Goal: Task Accomplishment & Management: Manage account settings

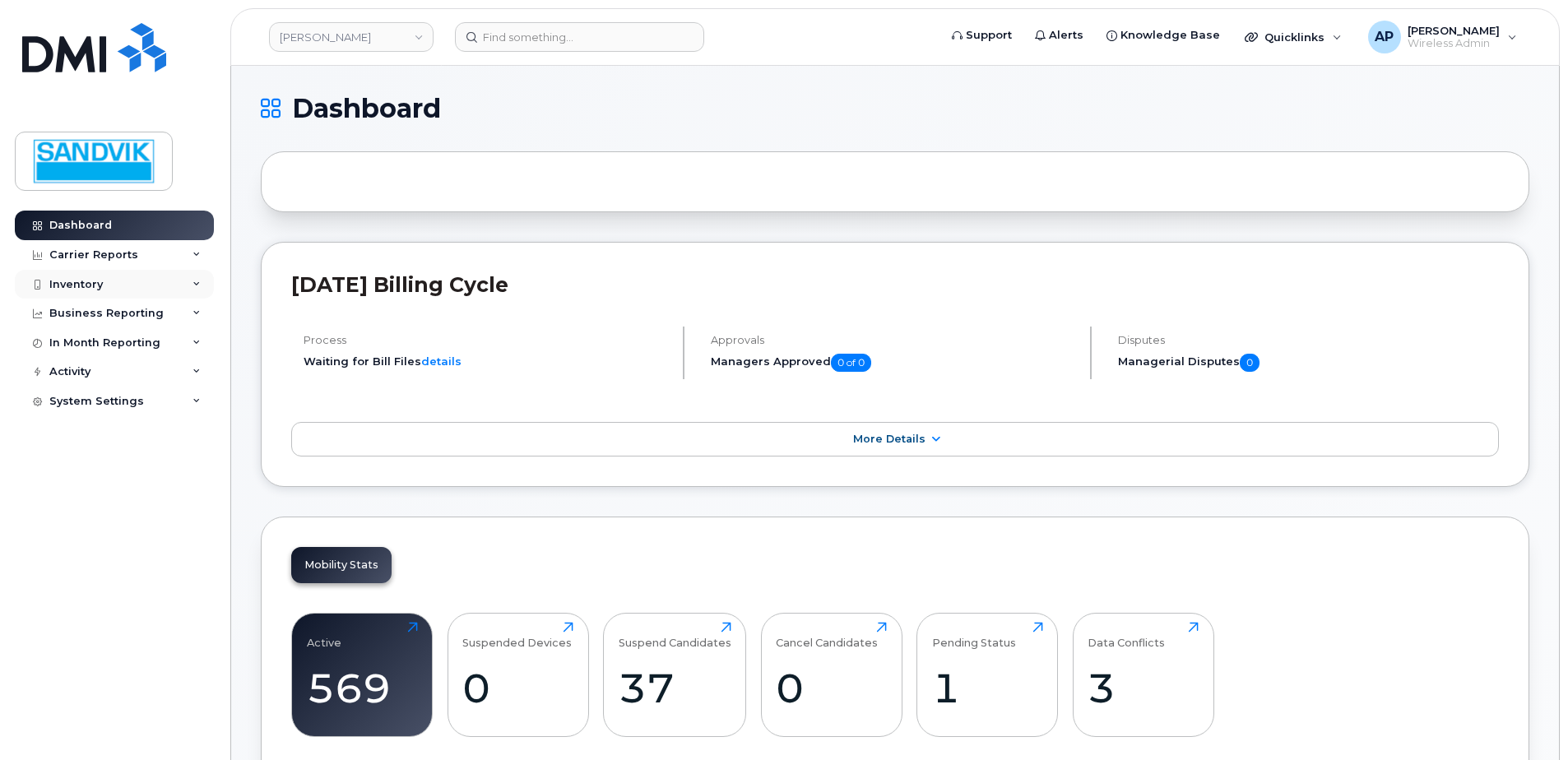
click at [77, 282] on div "Inventory" at bounding box center [76, 285] width 53 height 13
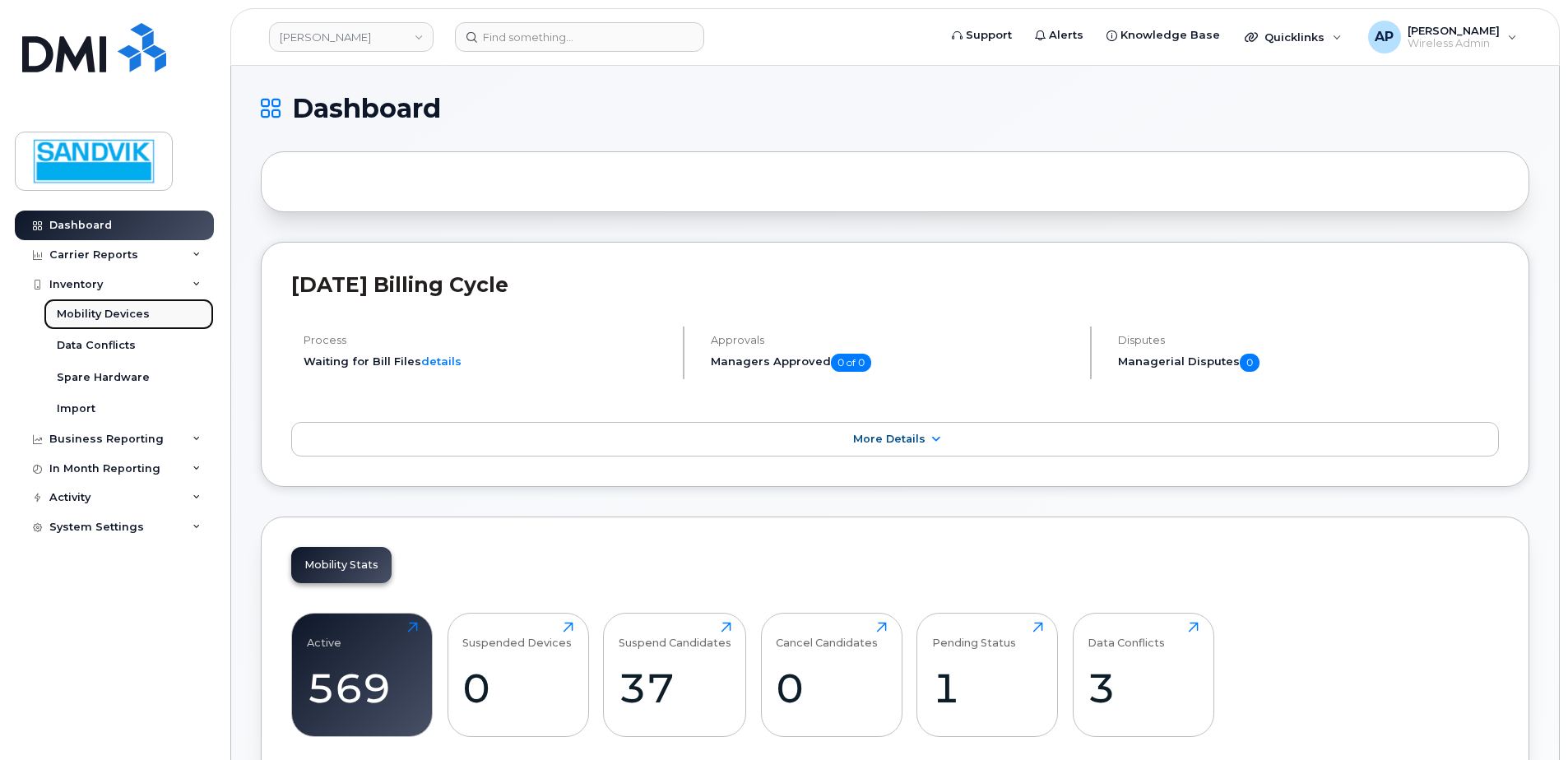
click at [97, 312] on div "Mobility Devices" at bounding box center [103, 314] width 93 height 15
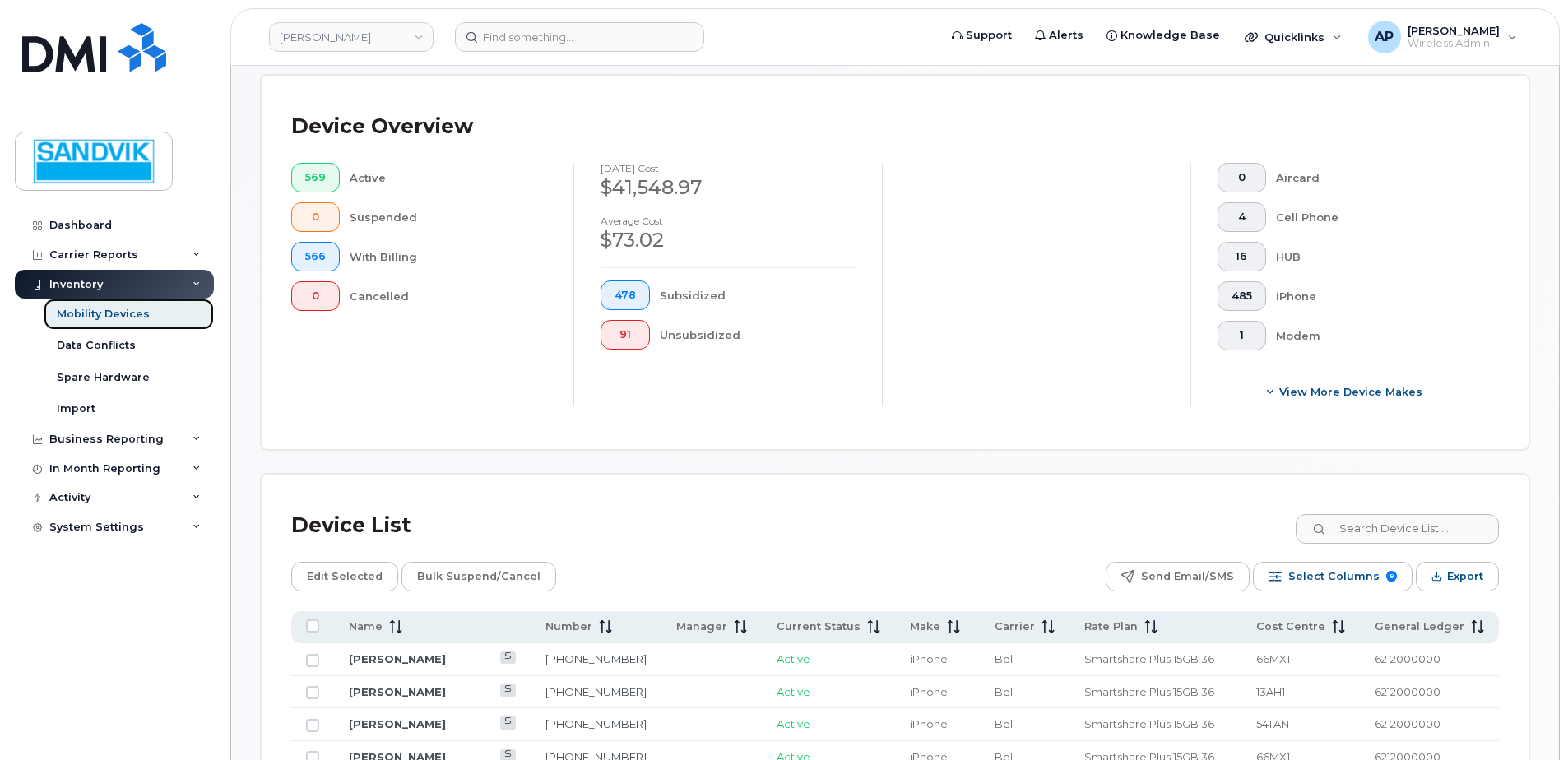
scroll to position [493, 0]
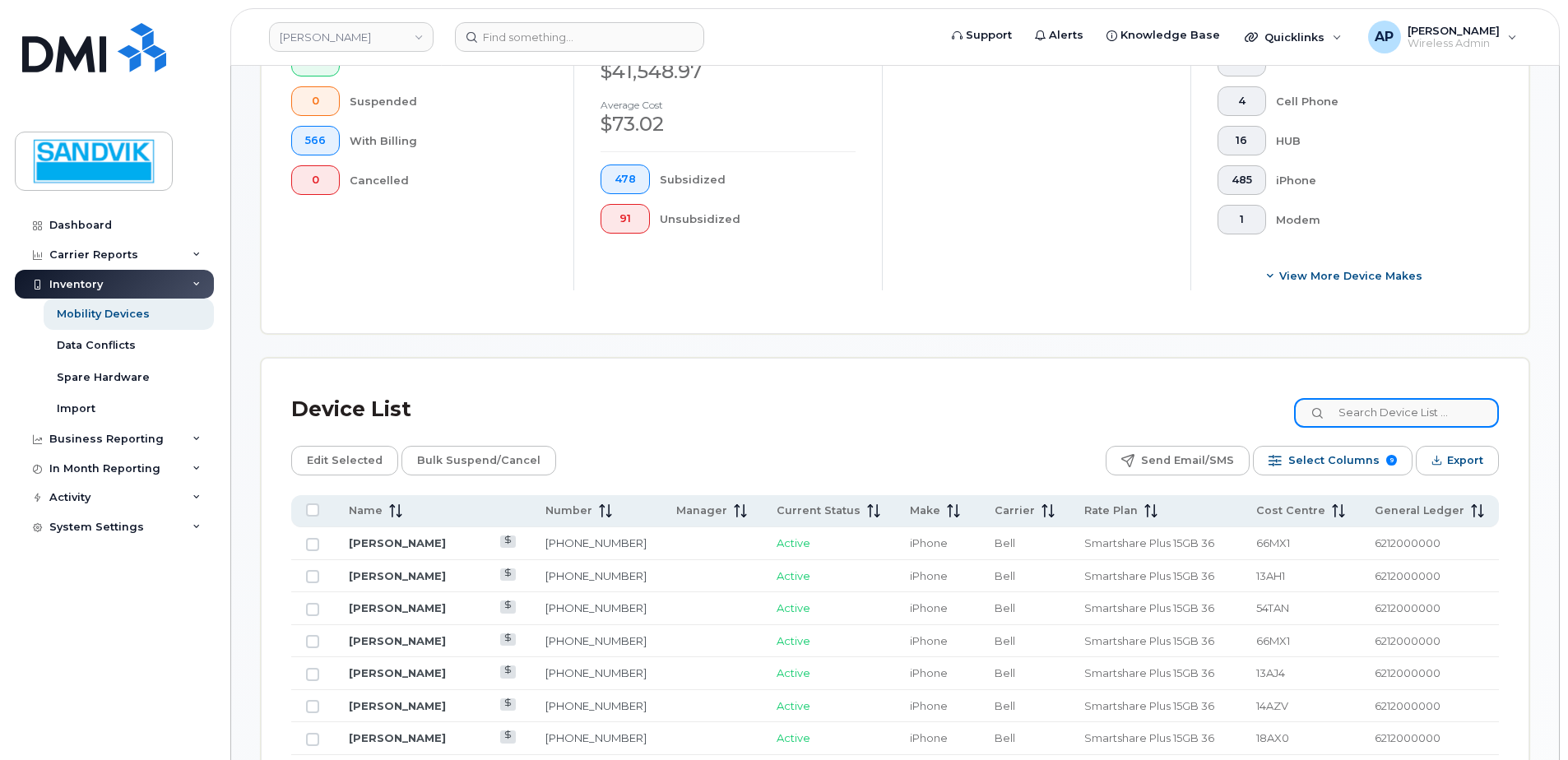
click at [1385, 418] on input at bounding box center [1396, 413] width 205 height 30
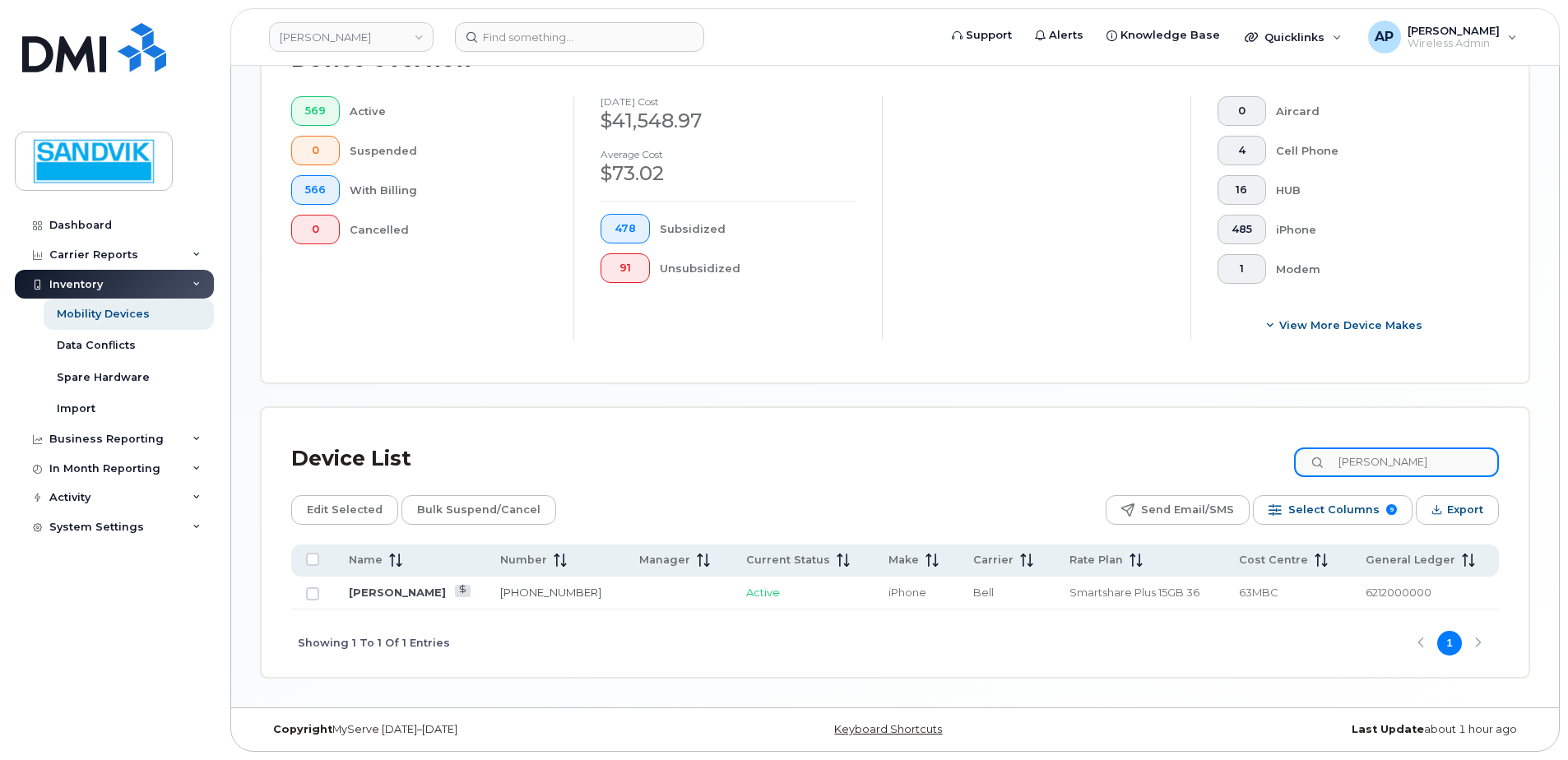
type input "mika"
click at [394, 594] on link "[PERSON_NAME]" at bounding box center [397, 592] width 97 height 13
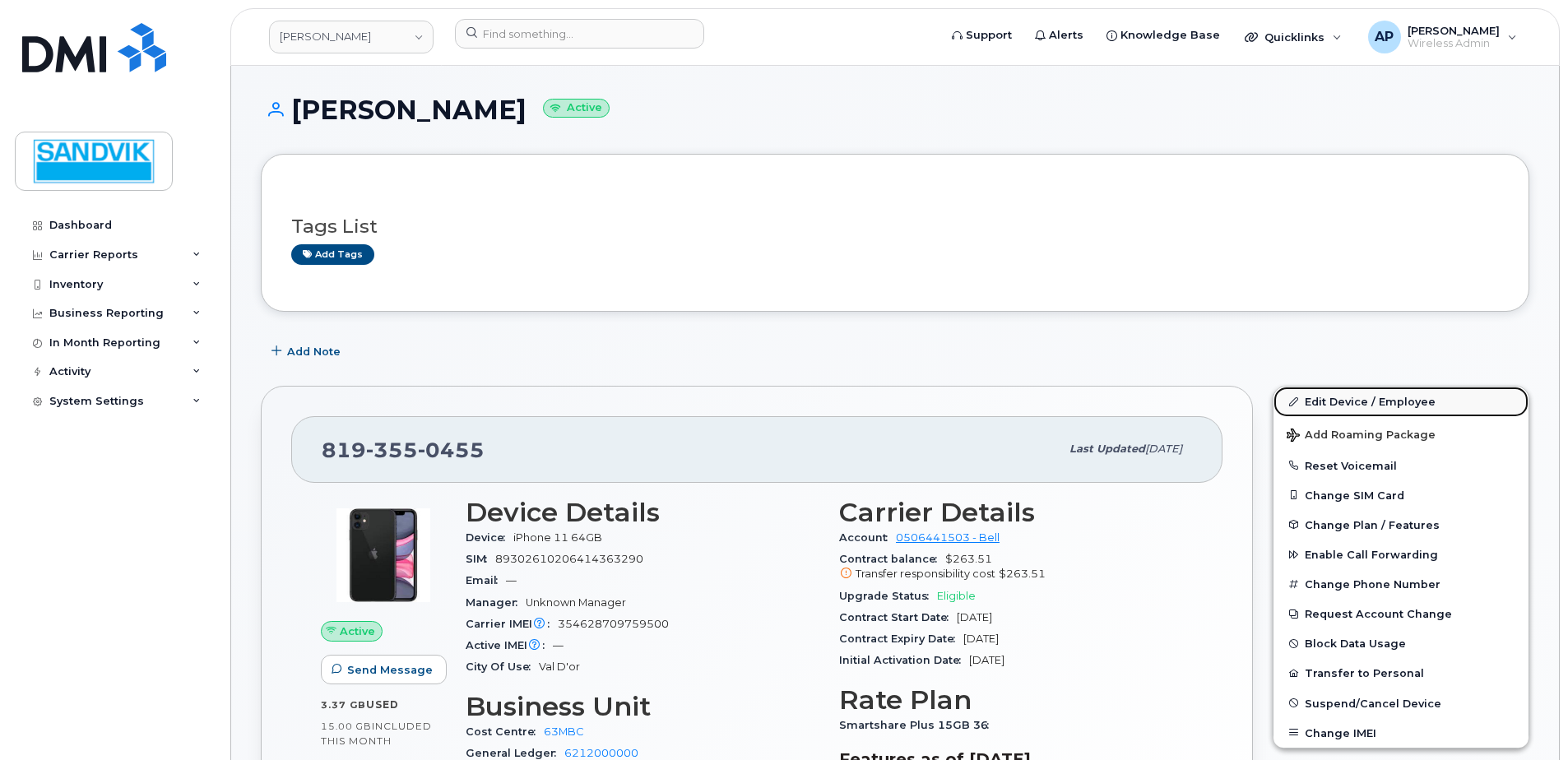
drag, startPoint x: 1383, startPoint y: 403, endPoint x: 1293, endPoint y: 405, distance: 90.0
click at [1383, 403] on link "Edit Device / Employee" at bounding box center [1401, 402] width 255 height 30
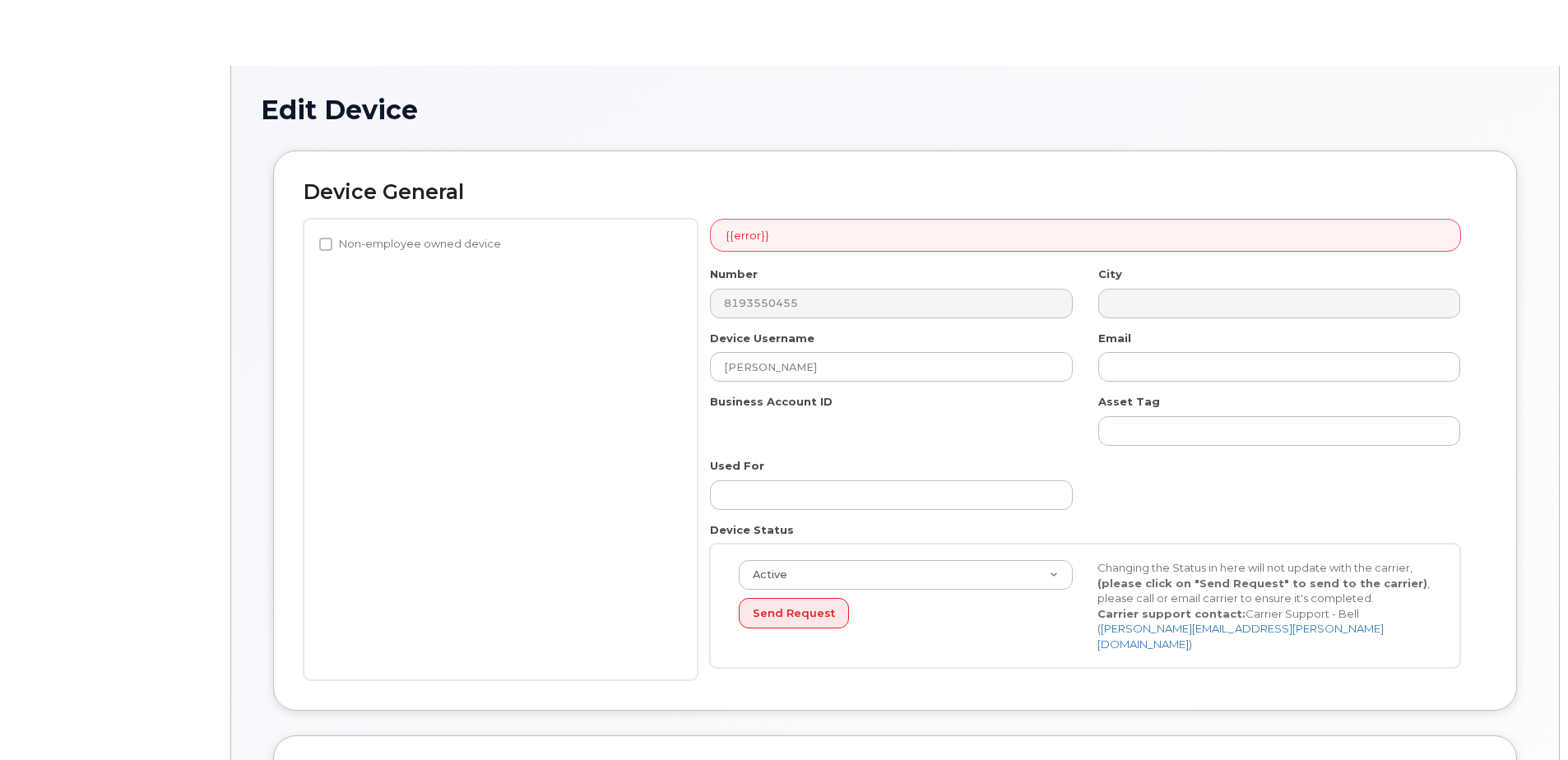
select select "582100"
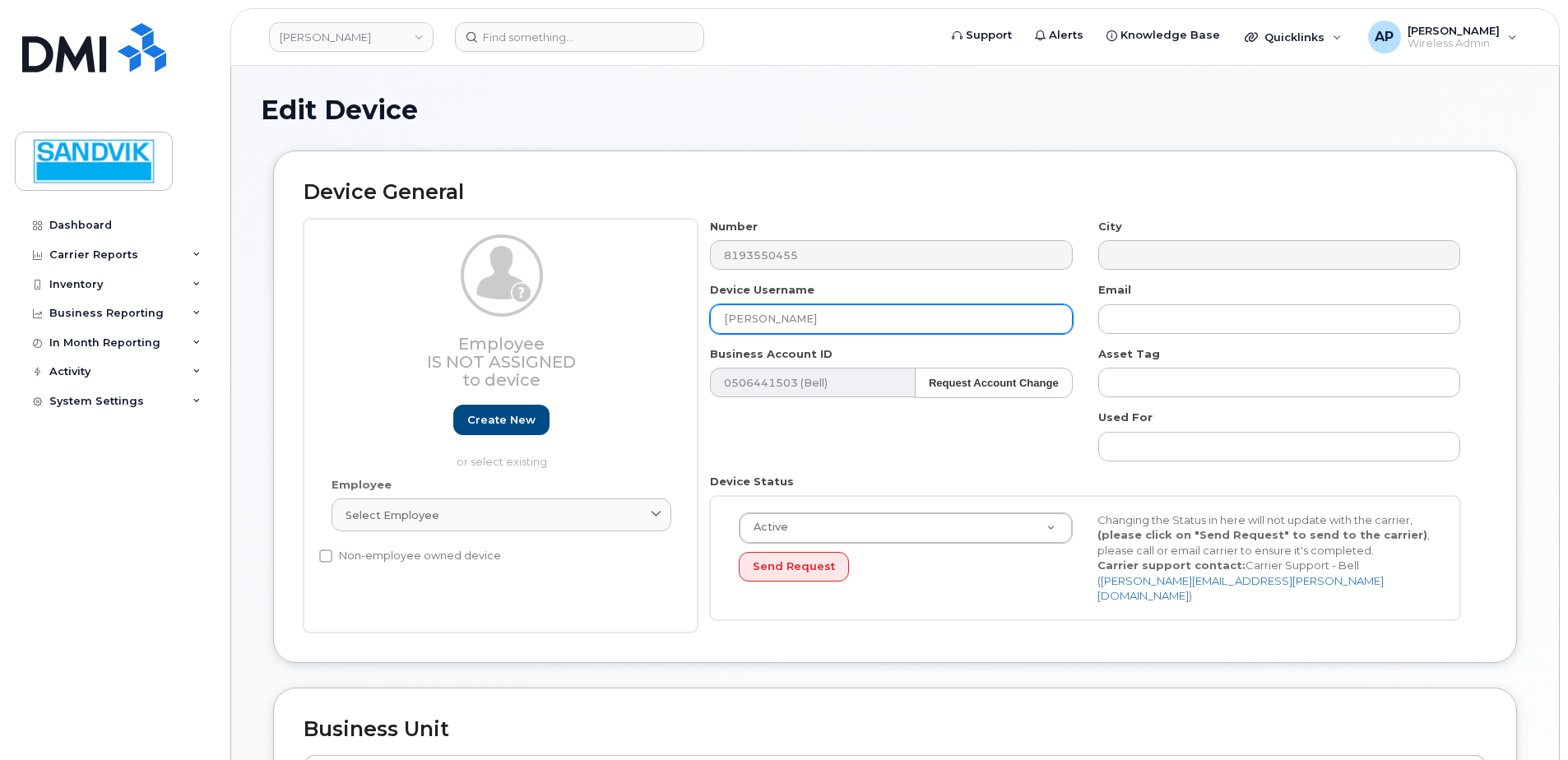
click at [875, 330] on input "[PERSON_NAME]" at bounding box center [891, 319] width 362 height 30
drag, startPoint x: 869, startPoint y: 324, endPoint x: 624, endPoint y: 321, distance: 245.0
click at [624, 321] on div "Employee Is not assigned to device Create new or select existing Employee Selec…" at bounding box center [894, 425] width 1183 height 413
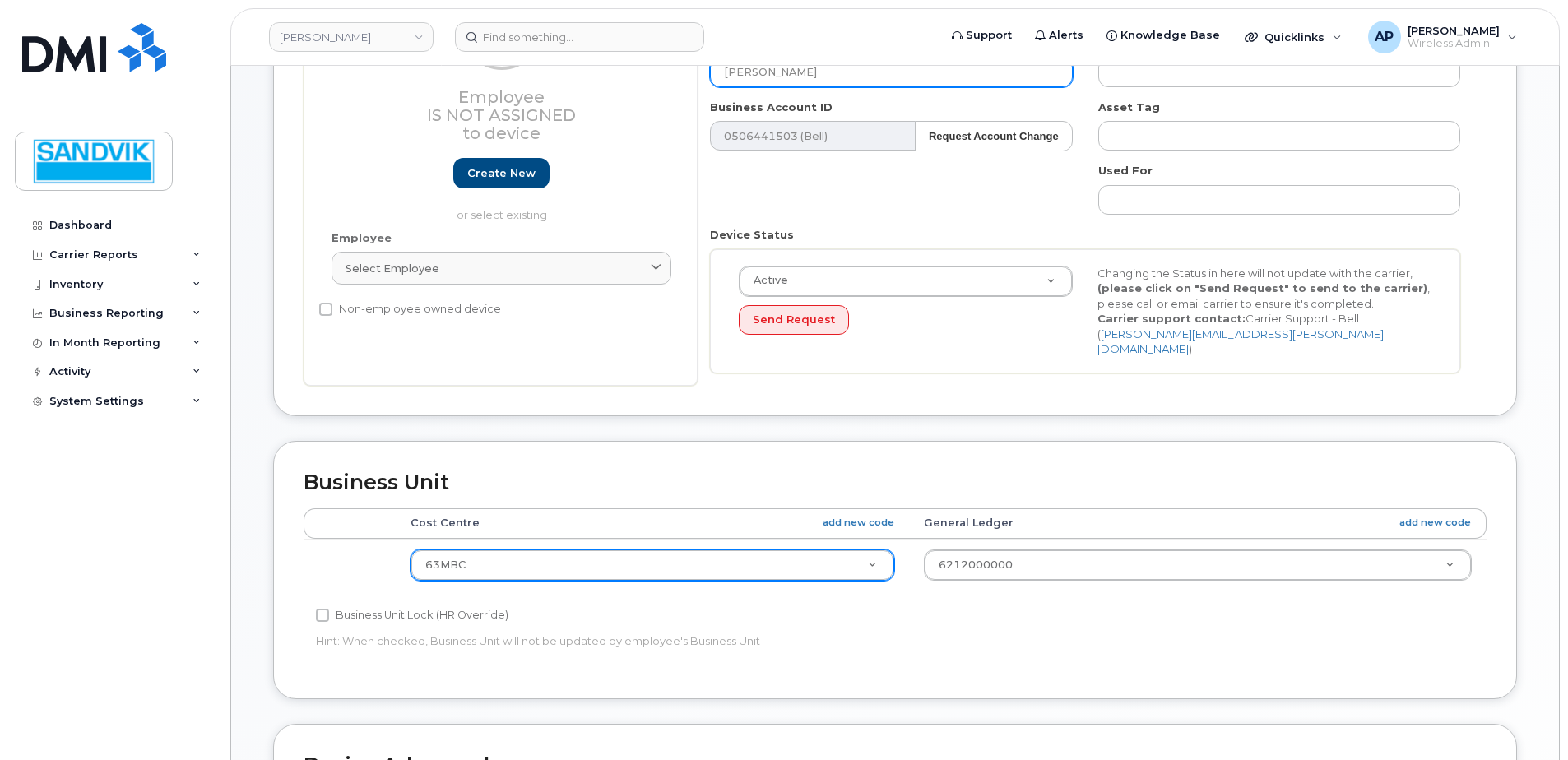
type input "[PERSON_NAME]"
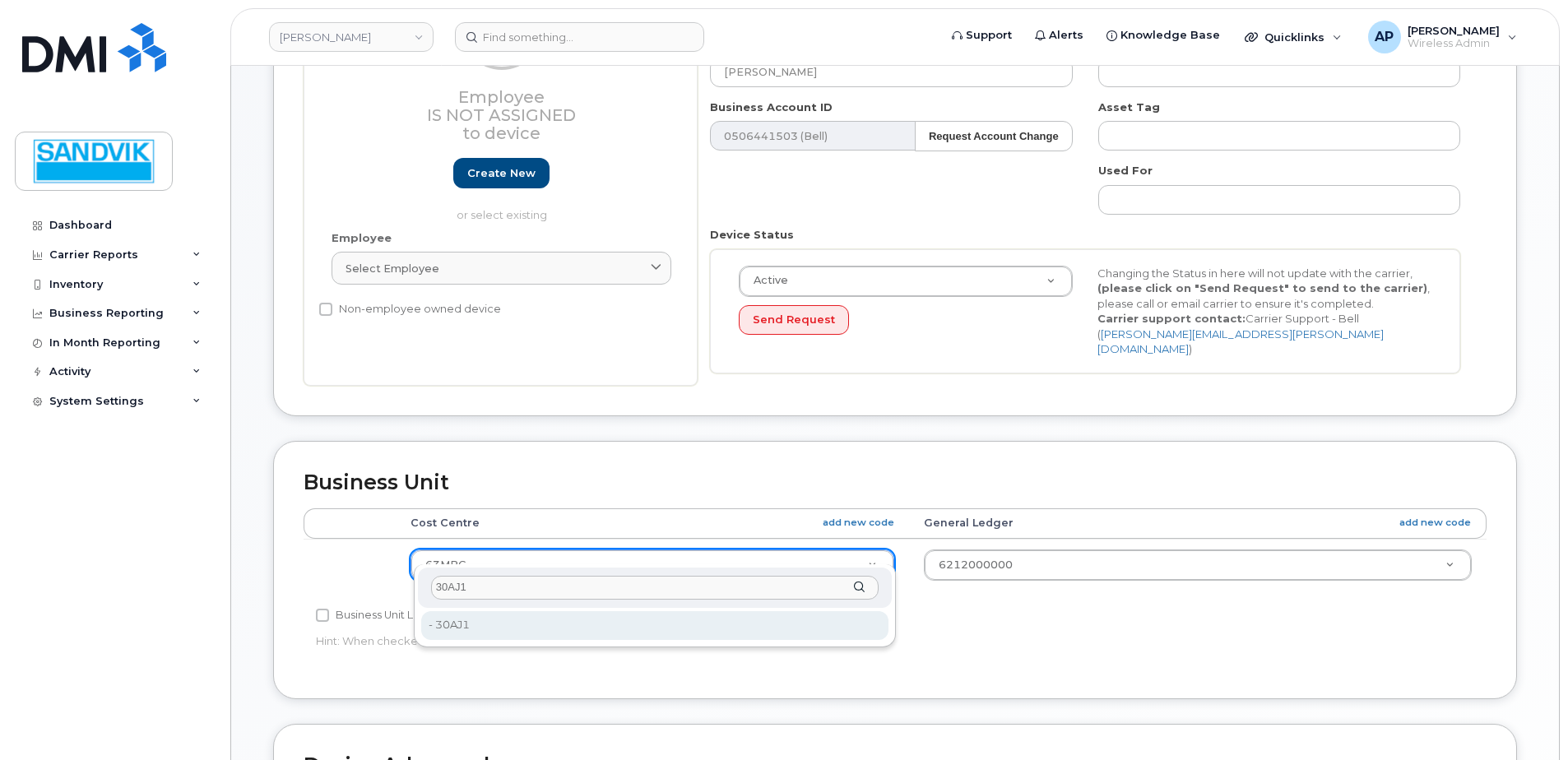
type input "30AJ1"
type input "582157"
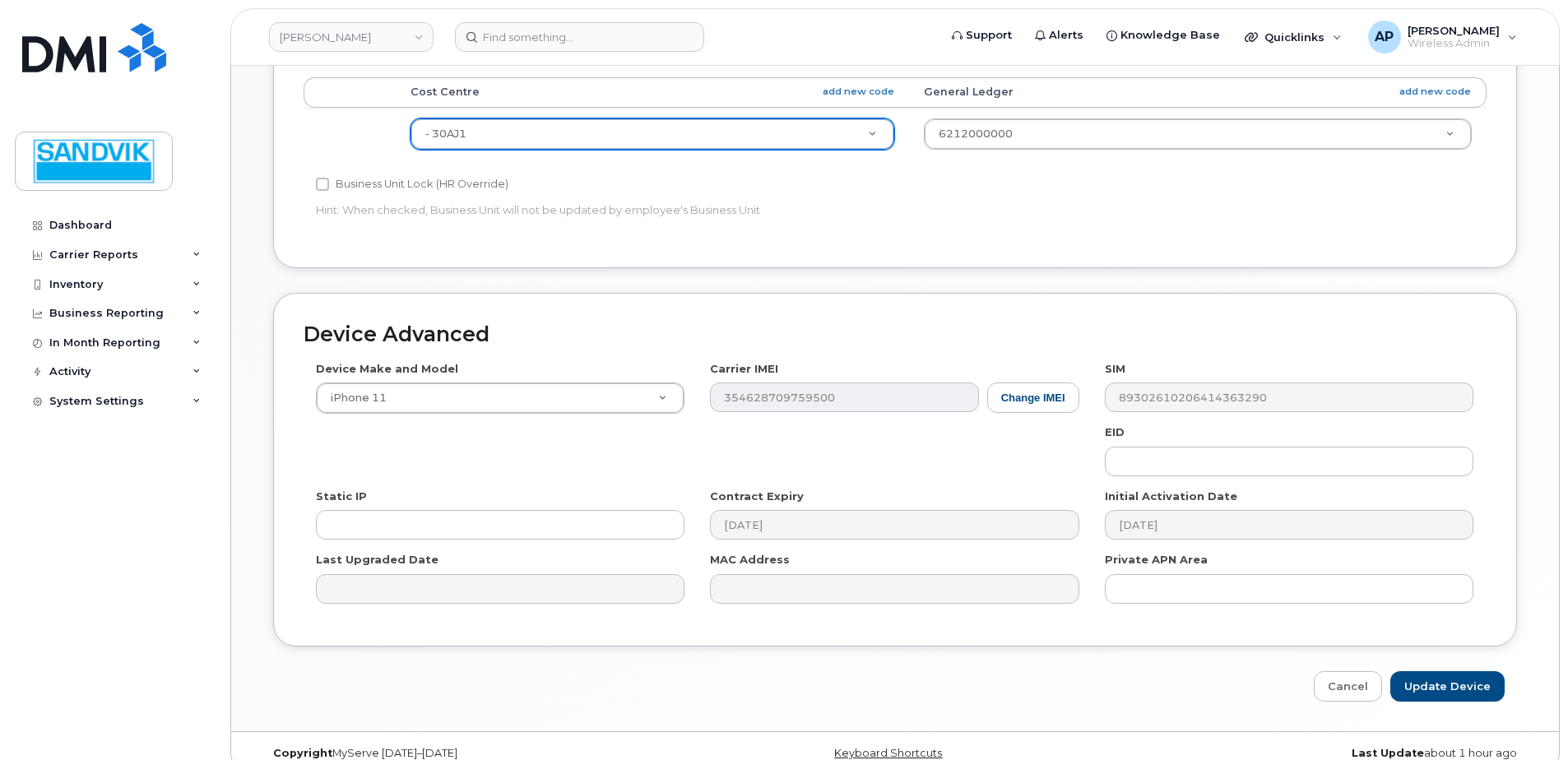
scroll to position [686, 0]
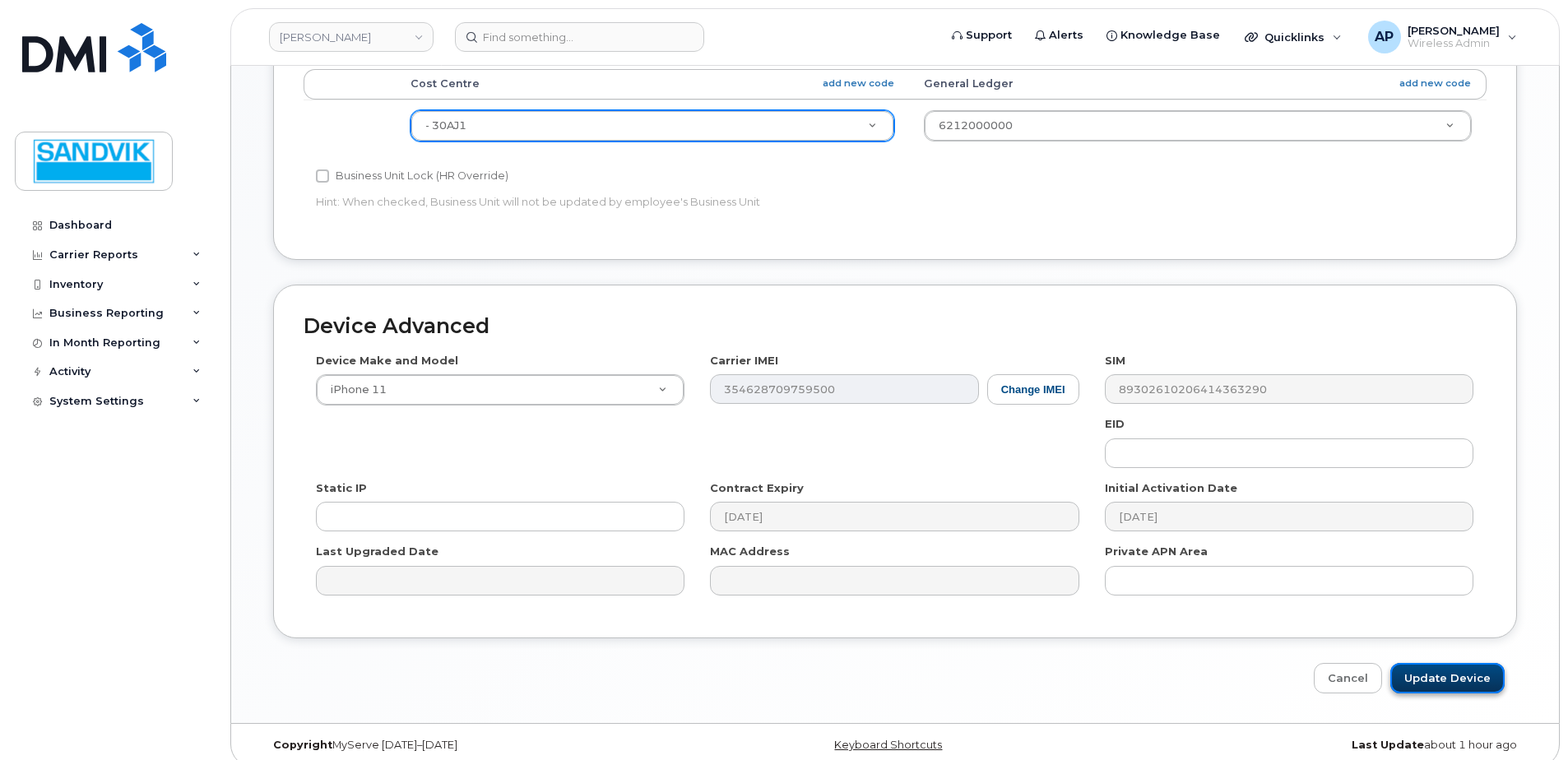
click at [1428, 662] on input "Update Device" at bounding box center [1447, 678] width 114 height 31
type input "Saving..."
